Goal: Information Seeking & Learning: Learn about a topic

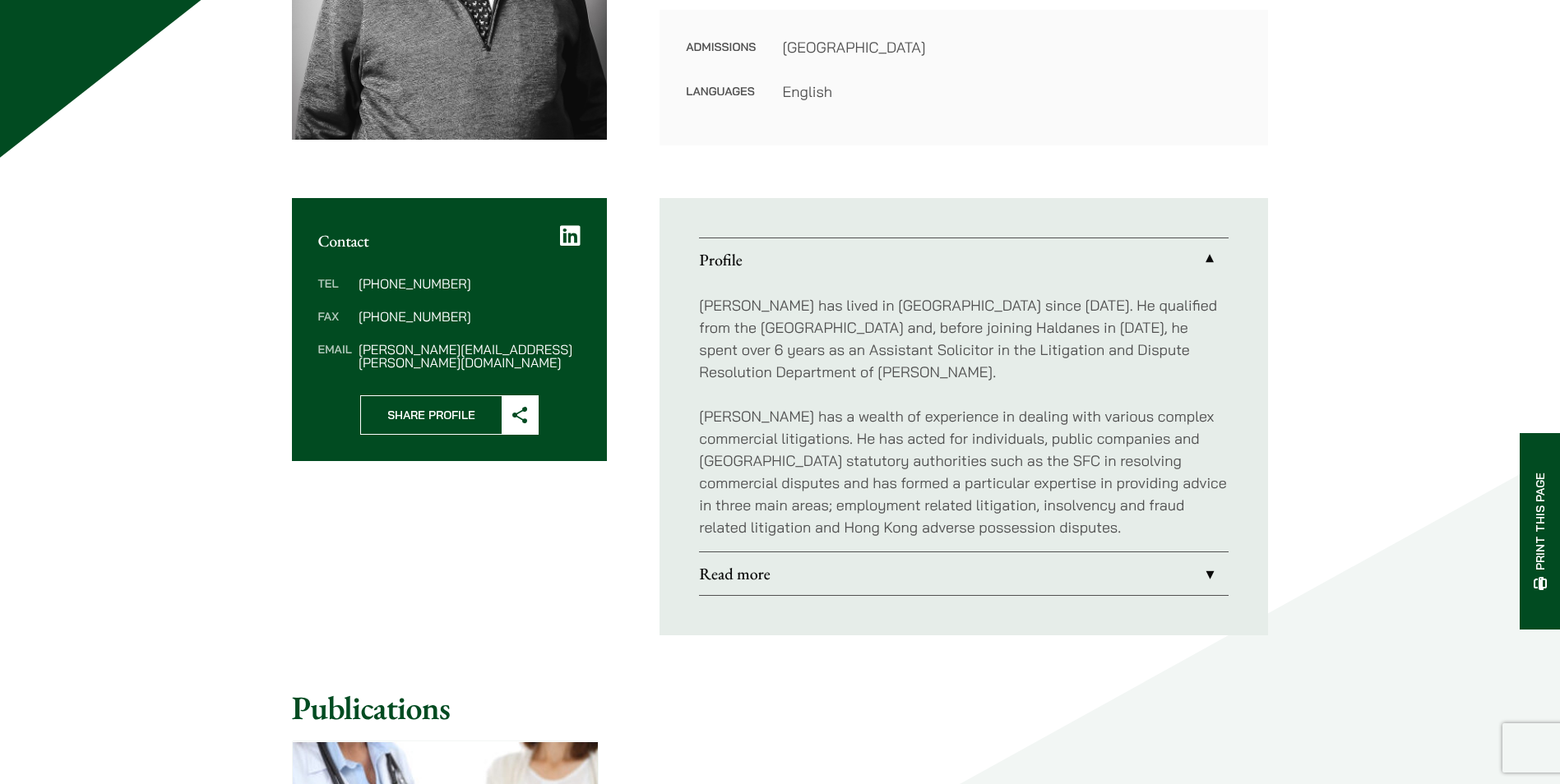
scroll to position [493, 0]
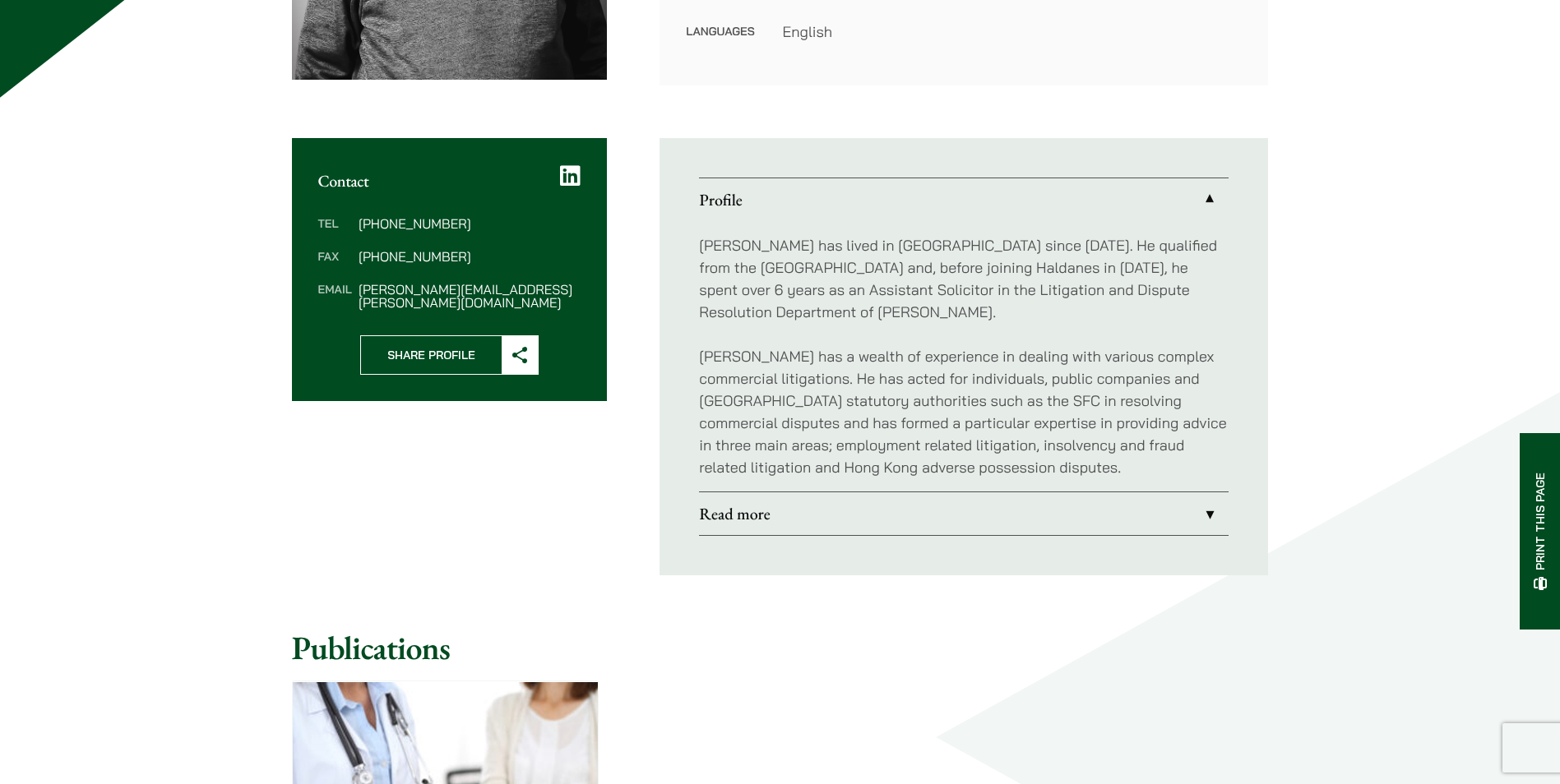
click at [873, 515] on link "Read more" at bounding box center [964, 514] width 530 height 43
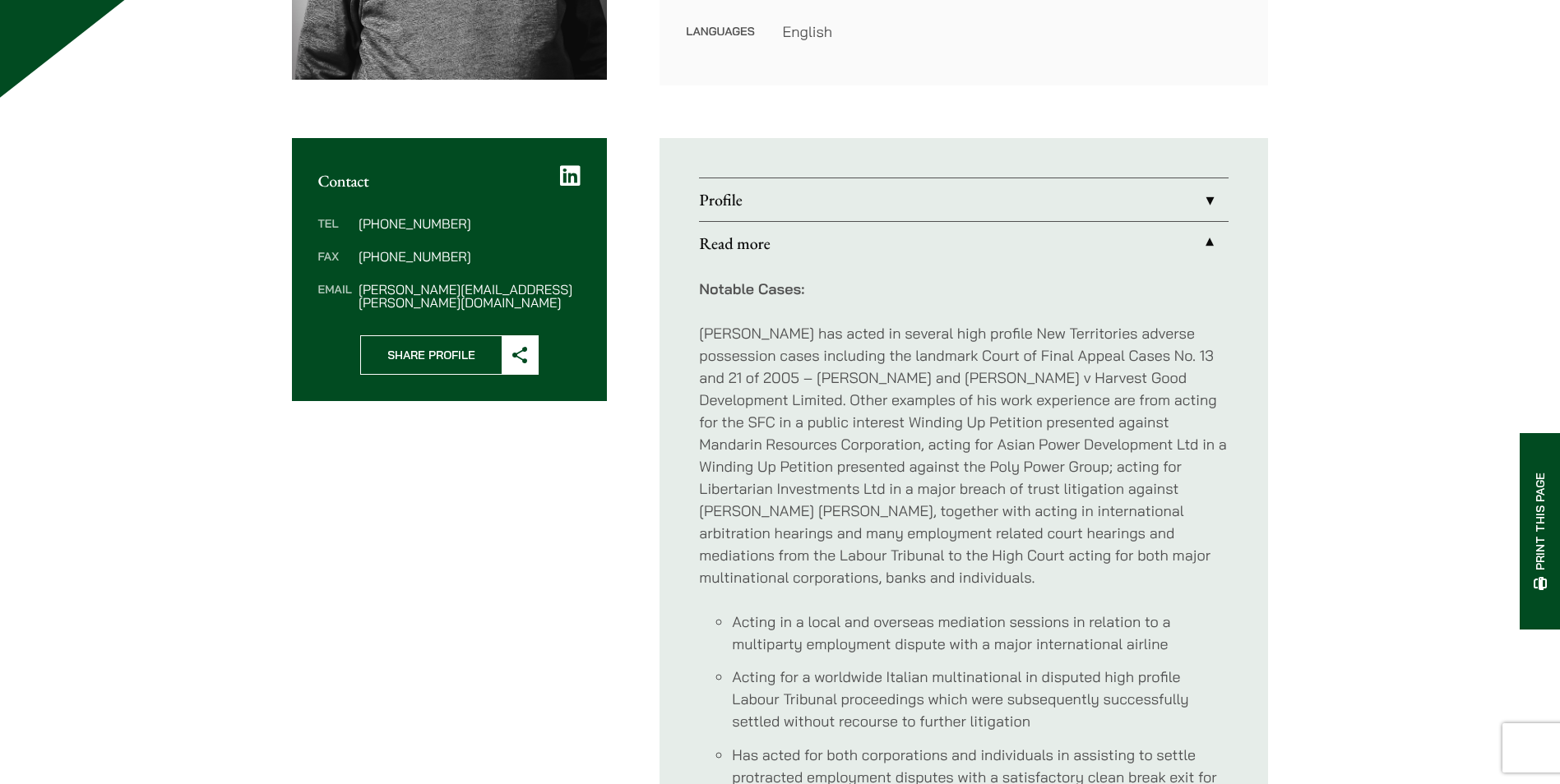
scroll to position [411, 0]
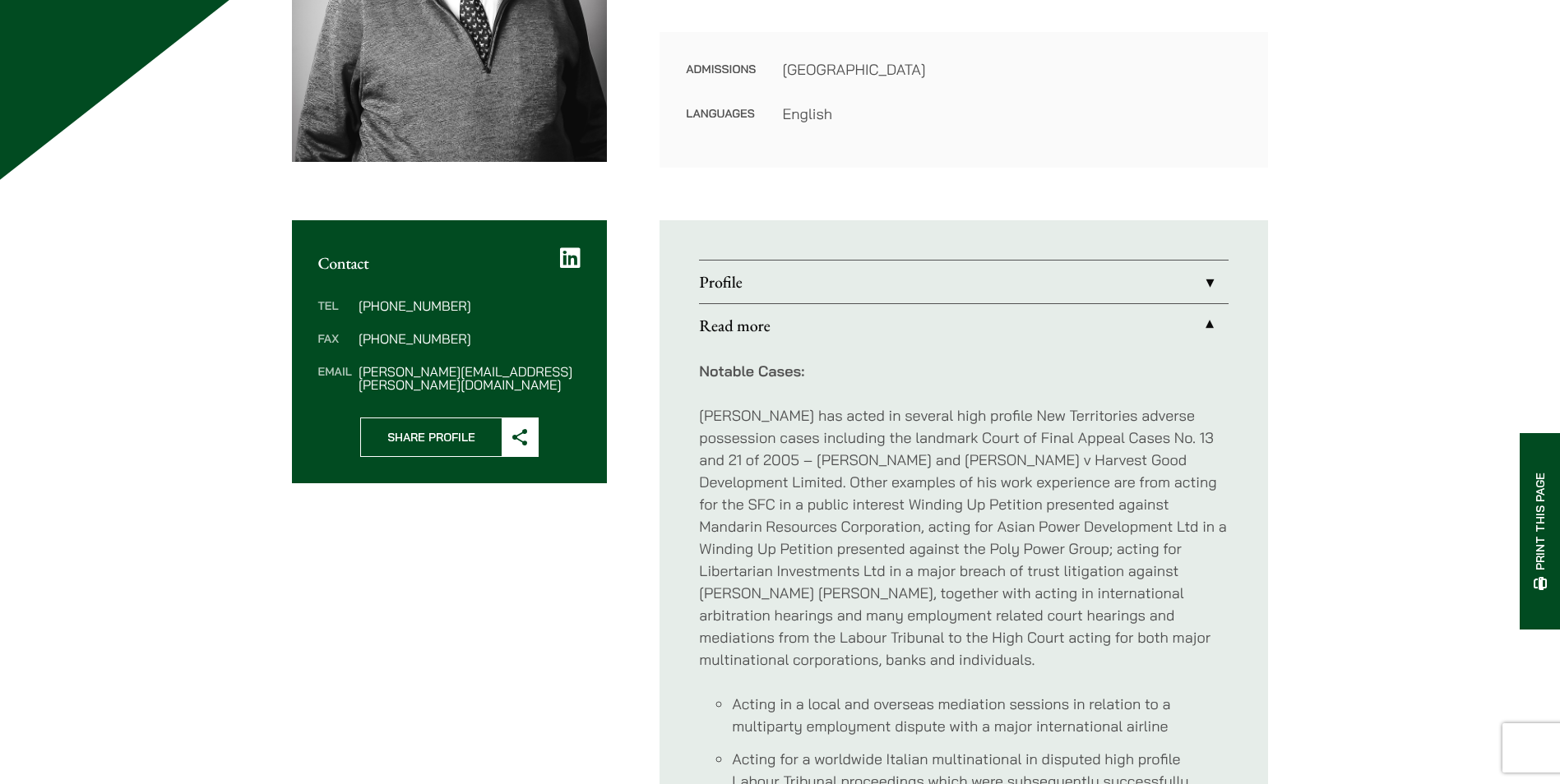
click at [762, 284] on link "Profile" at bounding box center [964, 282] width 530 height 43
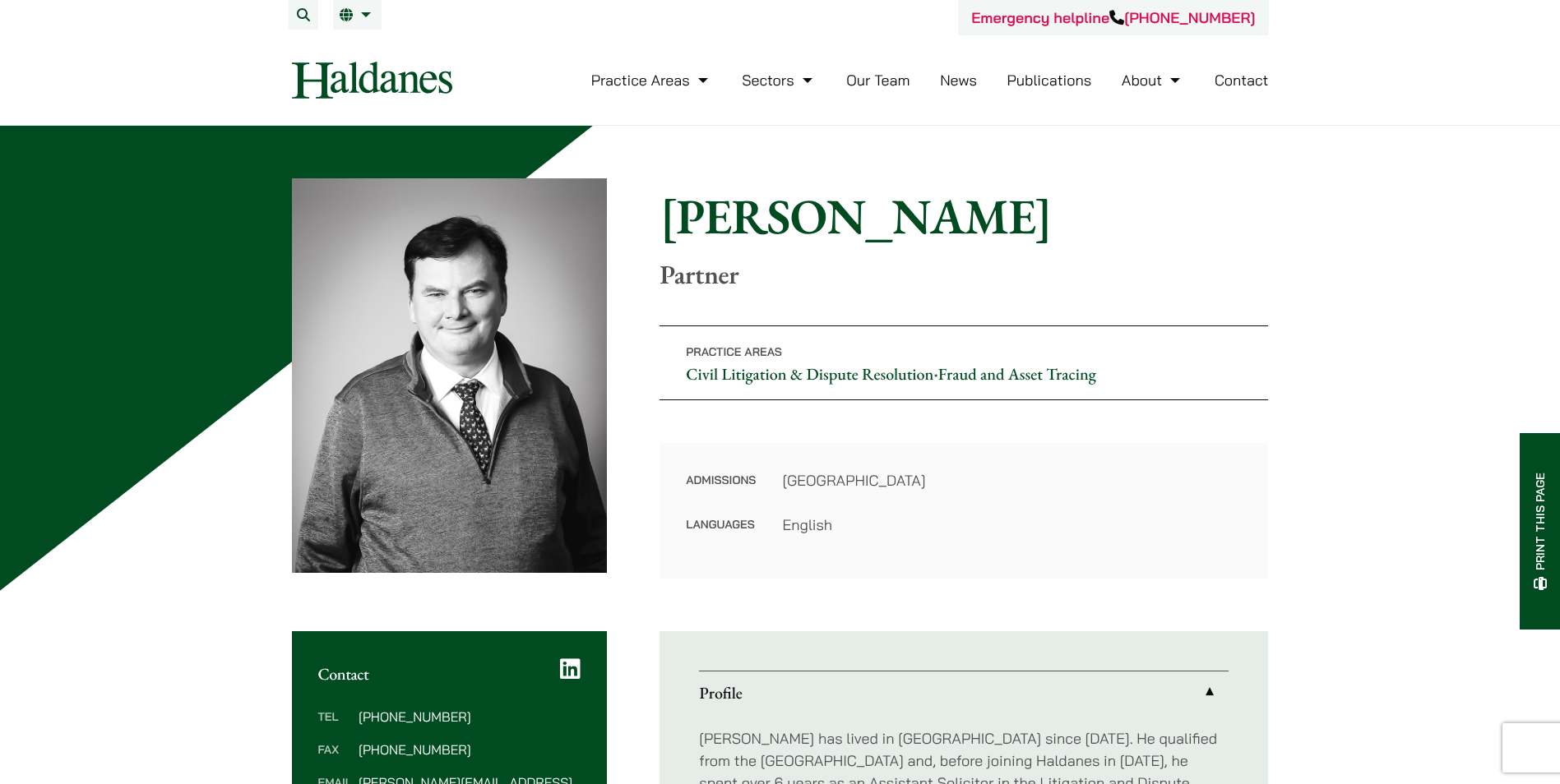
click at [873, 80] on link "Our Team" at bounding box center [877, 80] width 63 height 19
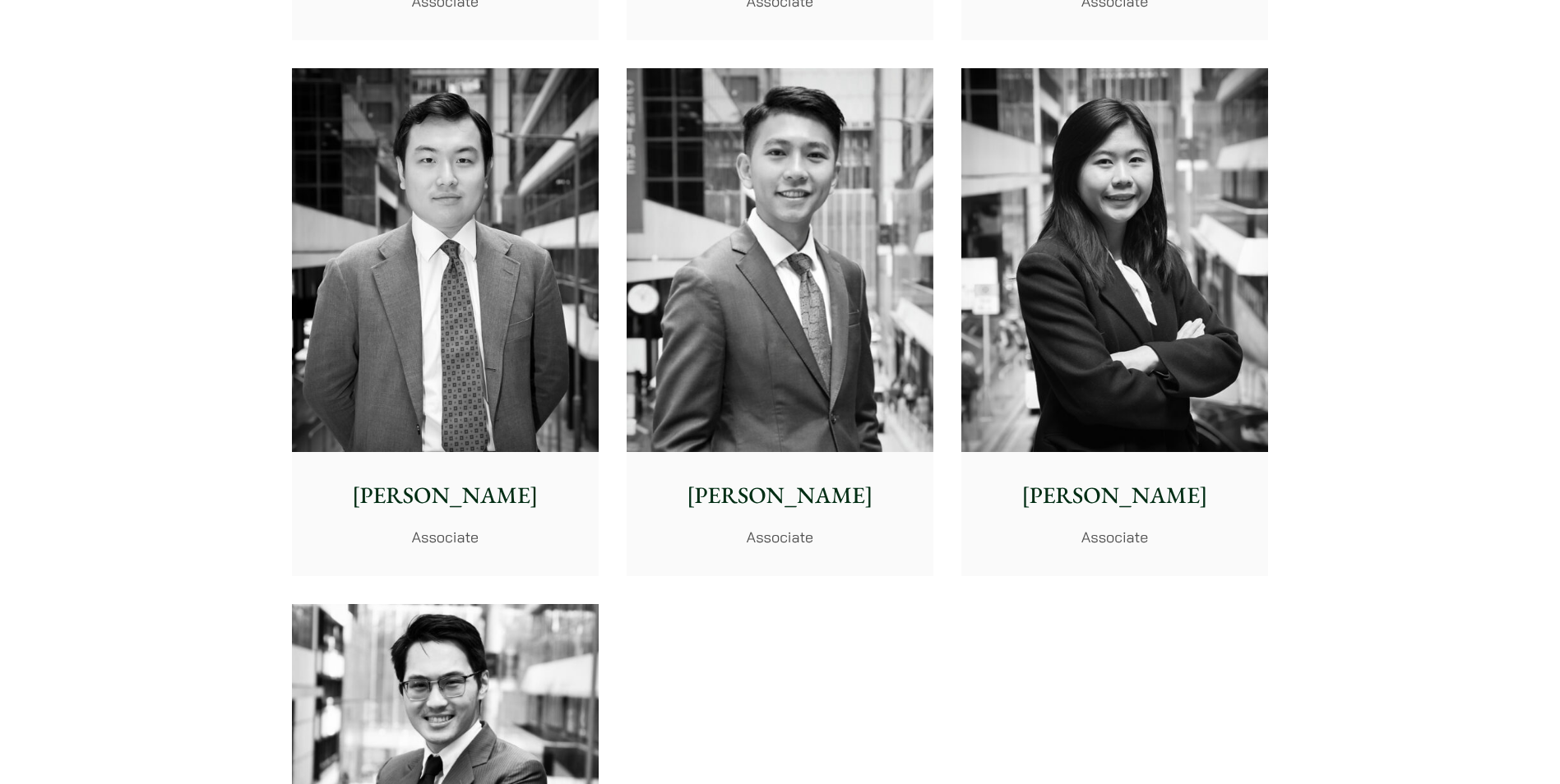
scroll to position [6329, 0]
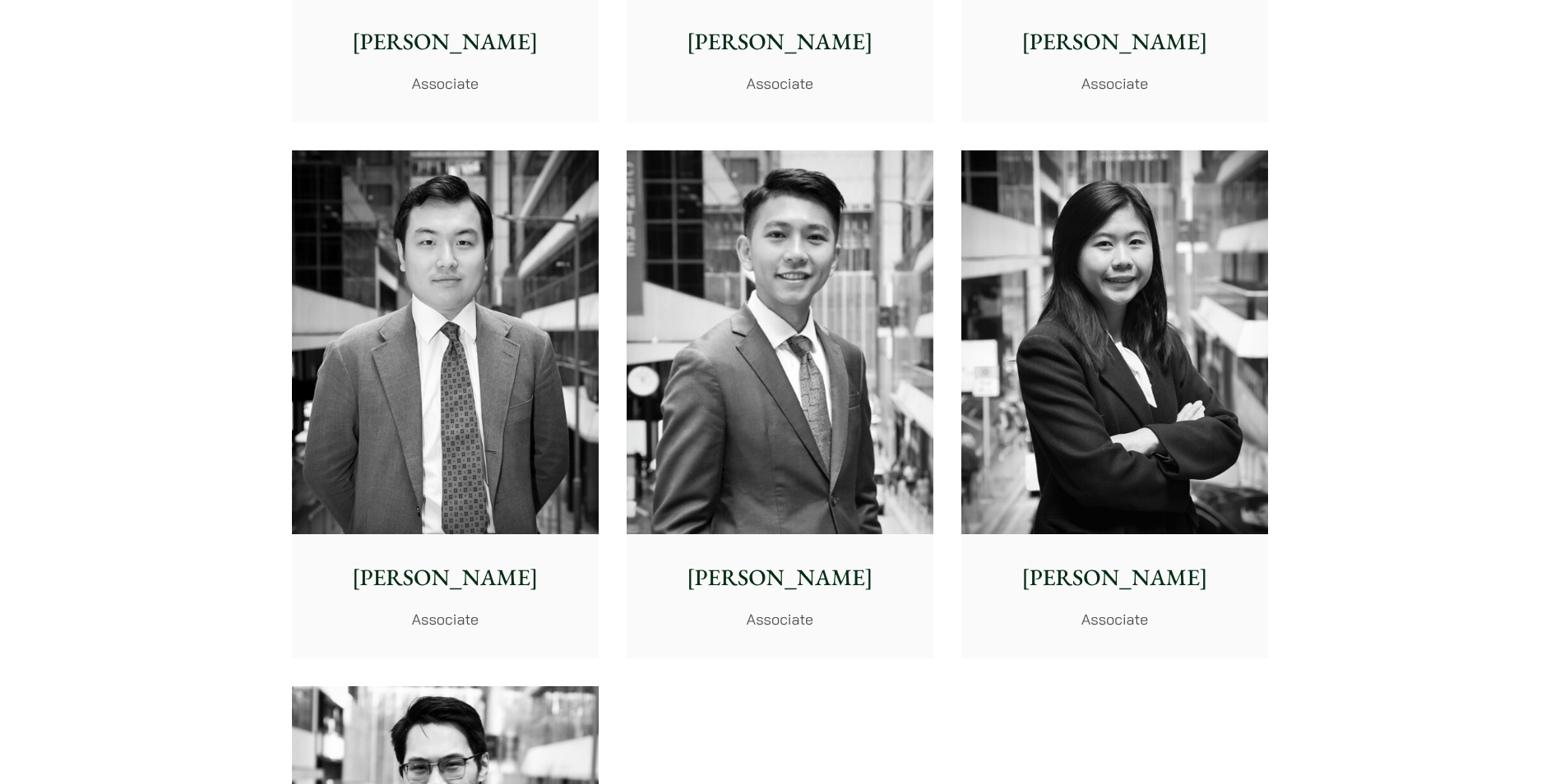
click at [408, 359] on img at bounding box center [445, 342] width 307 height 383
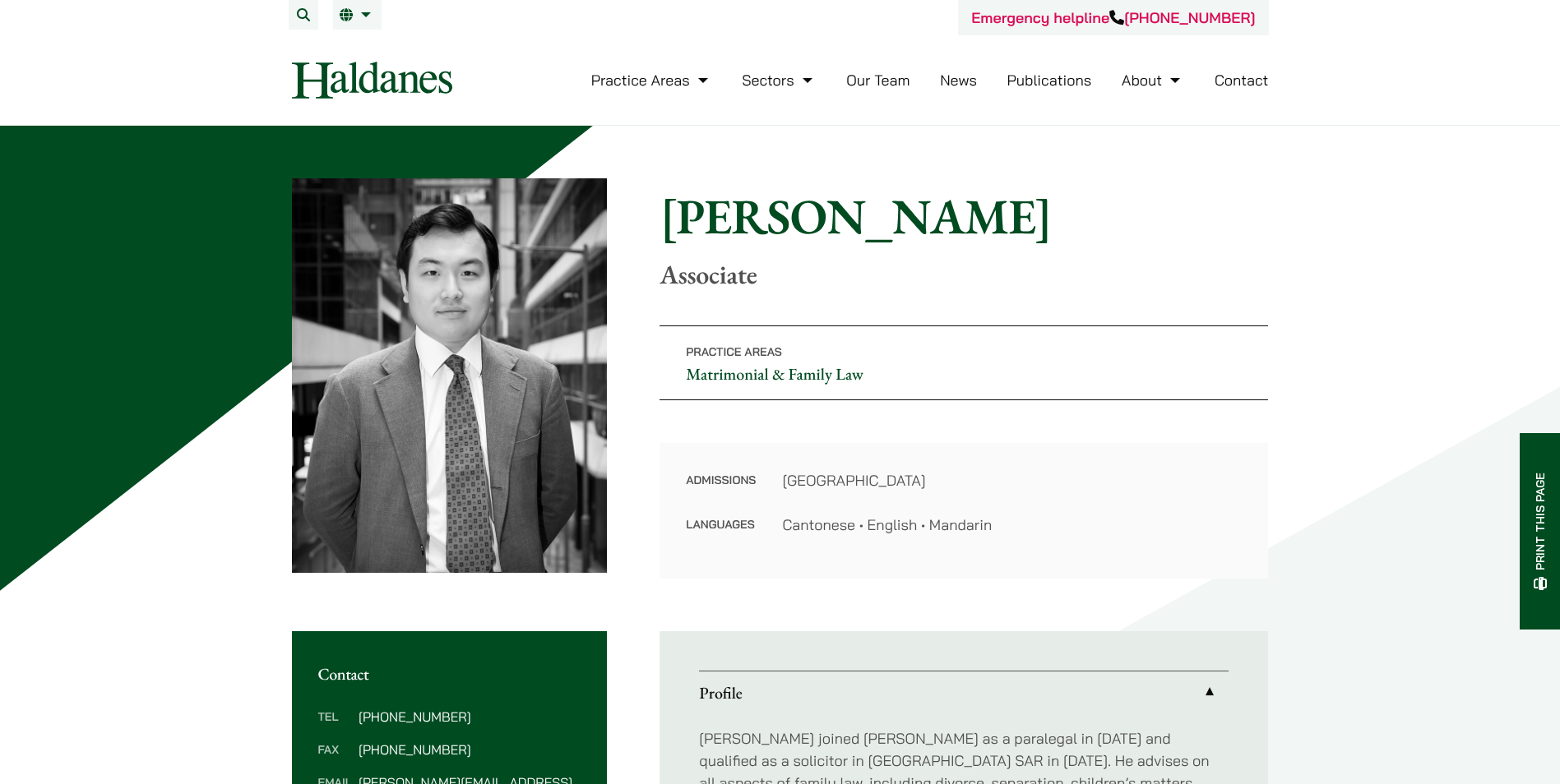
click at [427, 80] on img at bounding box center [372, 79] width 161 height 37
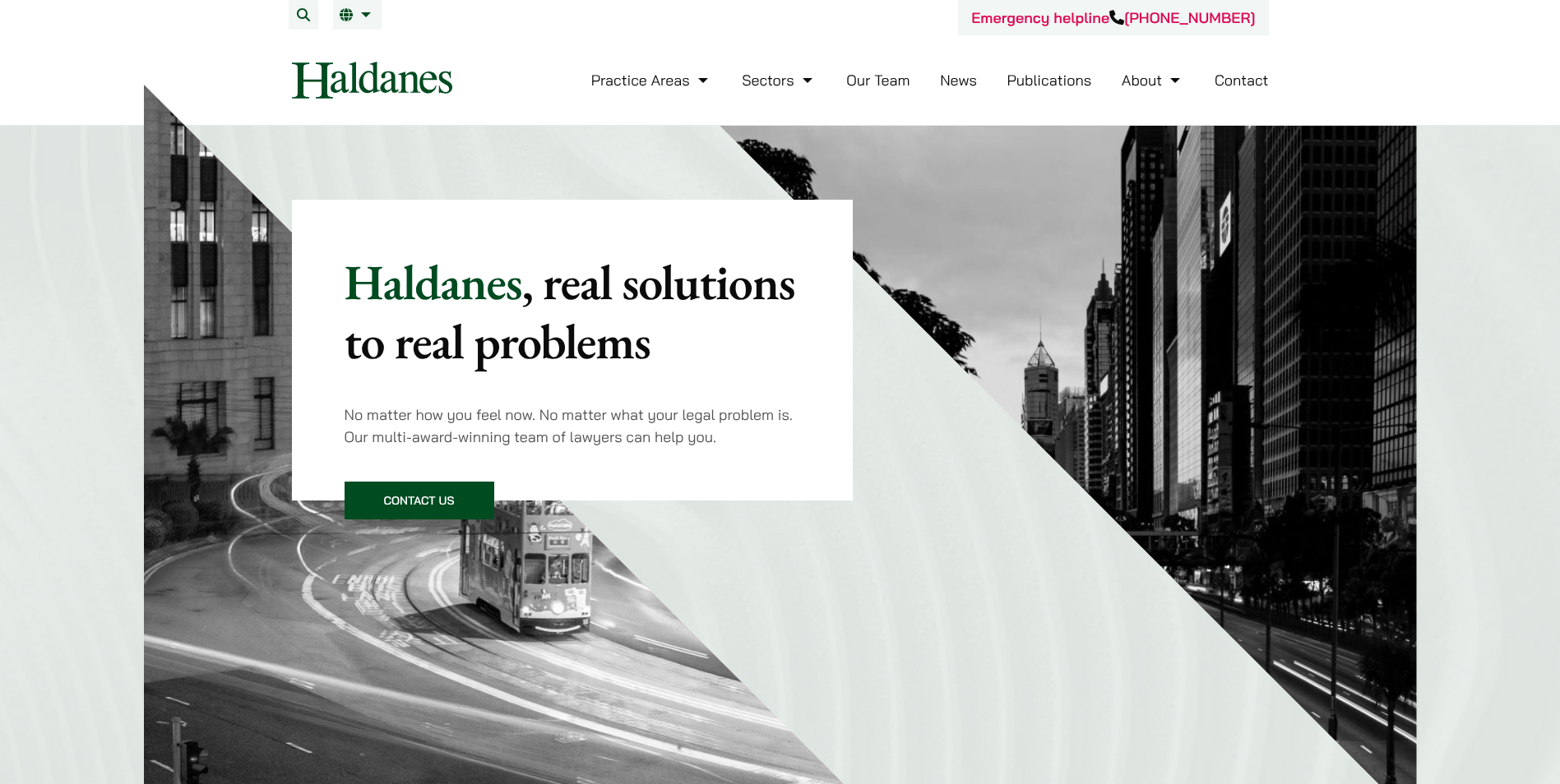
click at [91, 296] on div "Haldanes , real solutions to real problems No matter how you feel now. No matte…" at bounding box center [780, 472] width 1560 height 693
drag, startPoint x: 399, startPoint y: 332, endPoint x: 587, endPoint y: 344, distance: 188.4
click at [587, 344] on mark ", real solutions to real problems" at bounding box center [569, 312] width 450 height 123
click at [115, 361] on div "Haldanes , real solutions to real problems No matter how you feel now. No matte…" at bounding box center [780, 472] width 1560 height 693
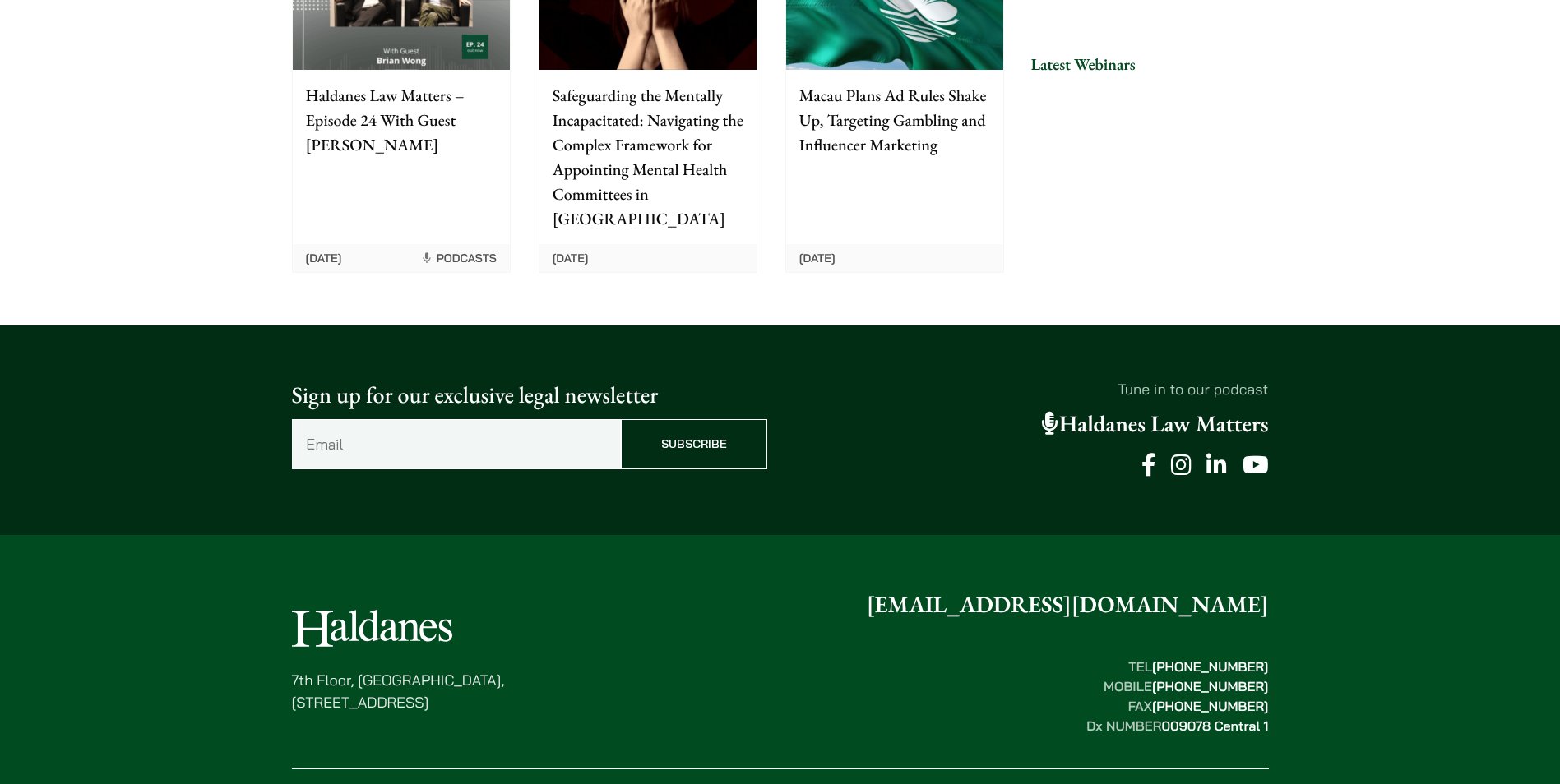
scroll to position [4193, 0]
